Goal: Transaction & Acquisition: Purchase product/service

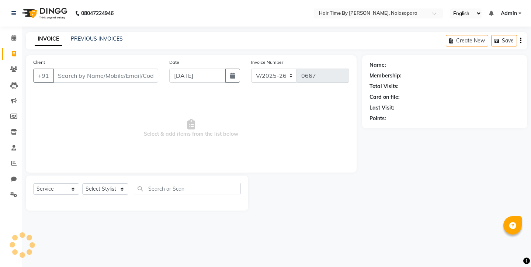
select select "8131"
select select "service"
click at [93, 79] on input "Client" at bounding box center [105, 76] width 105 height 14
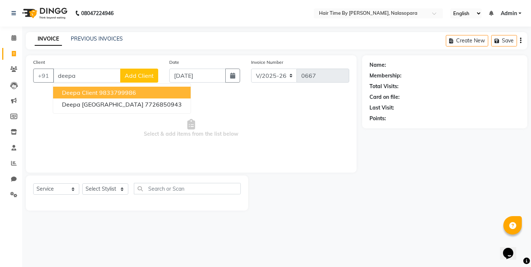
click at [119, 94] on ngb-highlight "9833799986" at bounding box center [117, 92] width 37 height 7
type input "9833799986"
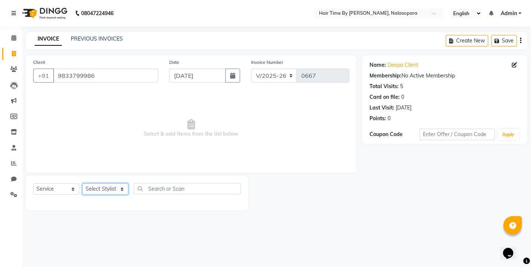
select select "77142"
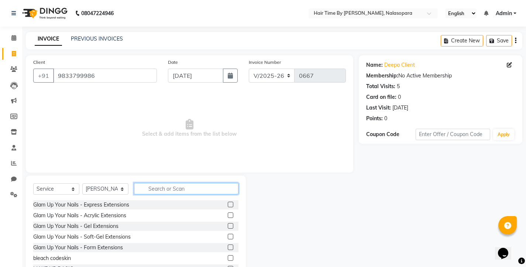
click at [159, 191] on input "text" at bounding box center [186, 188] width 104 height 11
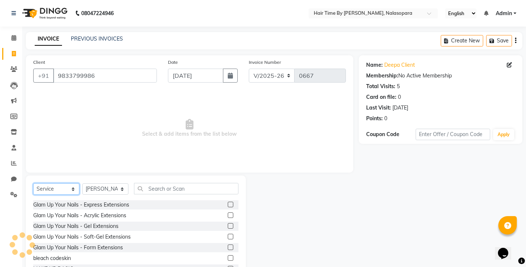
select select "product"
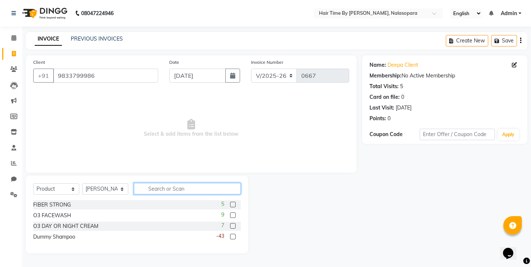
click at [166, 191] on input "text" at bounding box center [187, 188] width 107 height 11
type input "dum"
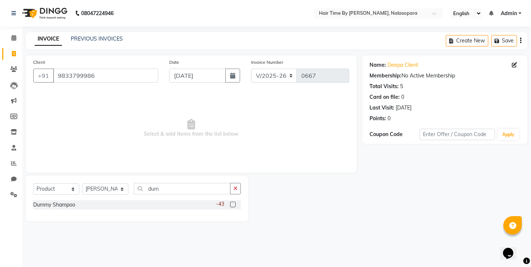
click at [234, 204] on label at bounding box center [233, 205] width 6 height 6
click at [234, 204] on input "checkbox" at bounding box center [232, 204] width 5 height 5
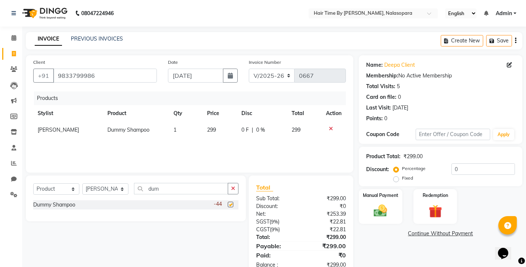
checkbox input "false"
click at [216, 128] on td "299" at bounding box center [219, 130] width 34 height 17
select select "77142"
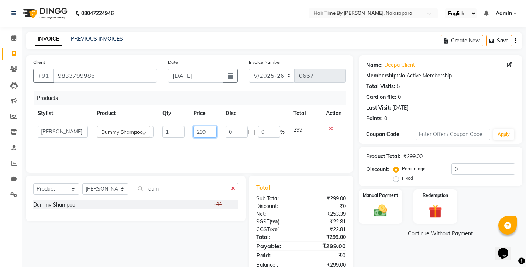
click at [208, 134] on input "299" at bounding box center [204, 131] width 23 height 11
type input "2"
type input "1230"
click at [381, 209] on img at bounding box center [380, 211] width 22 height 16
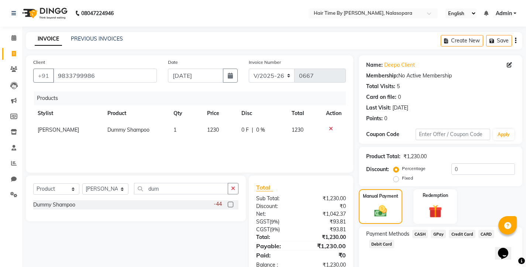
click at [420, 234] on span "CASH" at bounding box center [420, 234] width 16 height 8
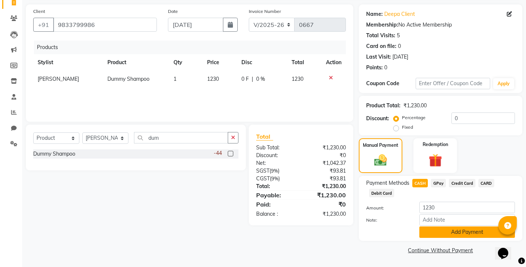
scroll to position [51, 0]
click at [443, 231] on button "Add Payment" at bounding box center [467, 232] width 96 height 11
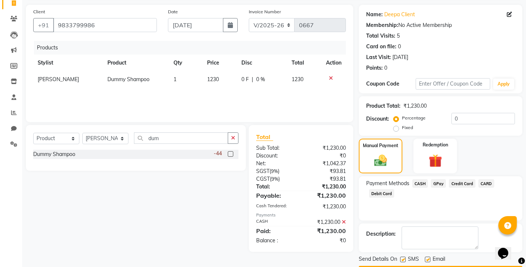
click at [444, 183] on span "GPay" at bounding box center [437, 183] width 15 height 8
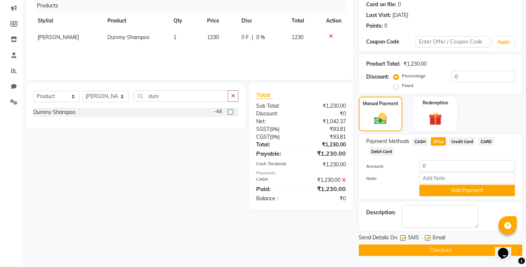
scroll to position [92, 0]
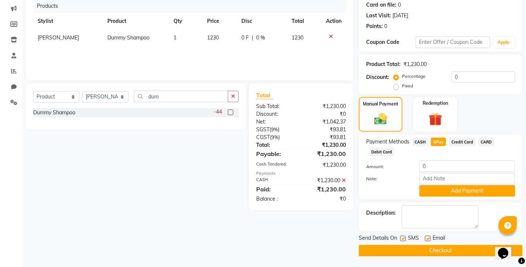
click at [417, 247] on button "Checkout" at bounding box center [439, 250] width 163 height 11
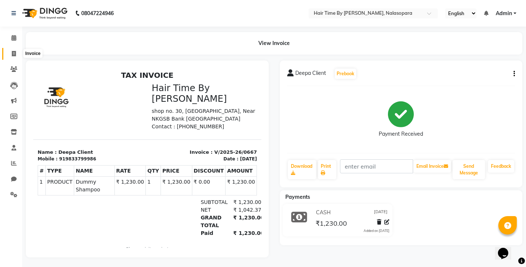
click at [12, 51] on icon at bounding box center [14, 54] width 4 height 6
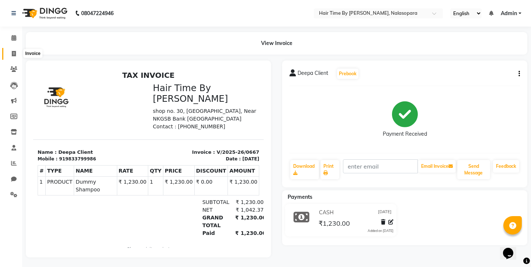
select select "8131"
select select "service"
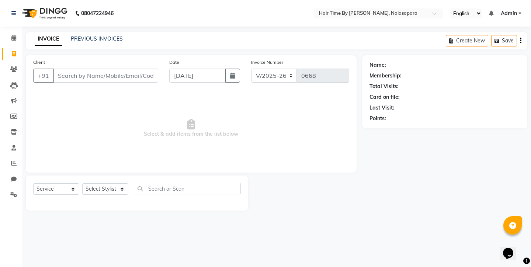
click at [11, 77] on li "Leads" at bounding box center [11, 85] width 22 height 16
click at [14, 82] on icon at bounding box center [13, 85] width 7 height 7
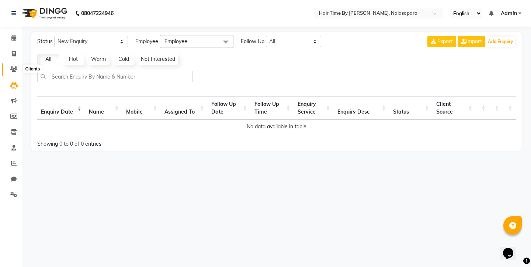
click at [14, 68] on icon at bounding box center [13, 69] width 7 height 6
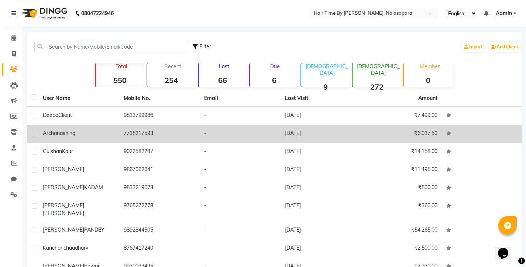
click at [70, 131] on span "shing" at bounding box center [69, 133] width 13 height 7
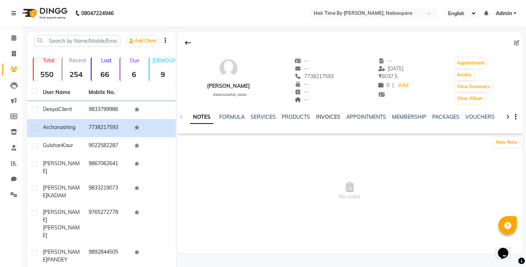
click at [331, 118] on link "INVOICES" at bounding box center [328, 117] width 24 height 7
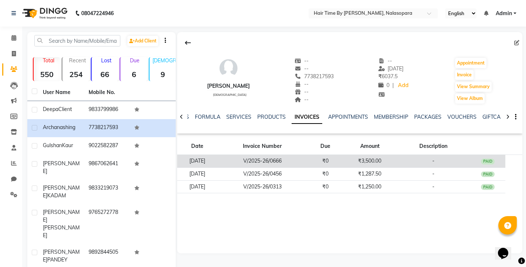
click at [281, 163] on td "V/2025-26/0666" at bounding box center [262, 161] width 90 height 13
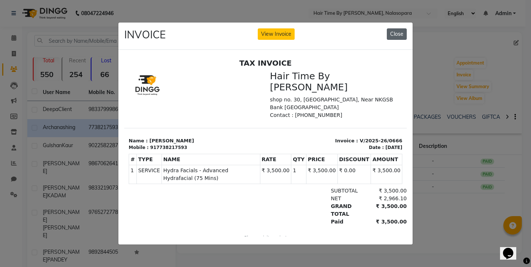
click at [388, 32] on button "Close" at bounding box center [397, 33] width 20 height 11
